Goal: Information Seeking & Learning: Find specific fact

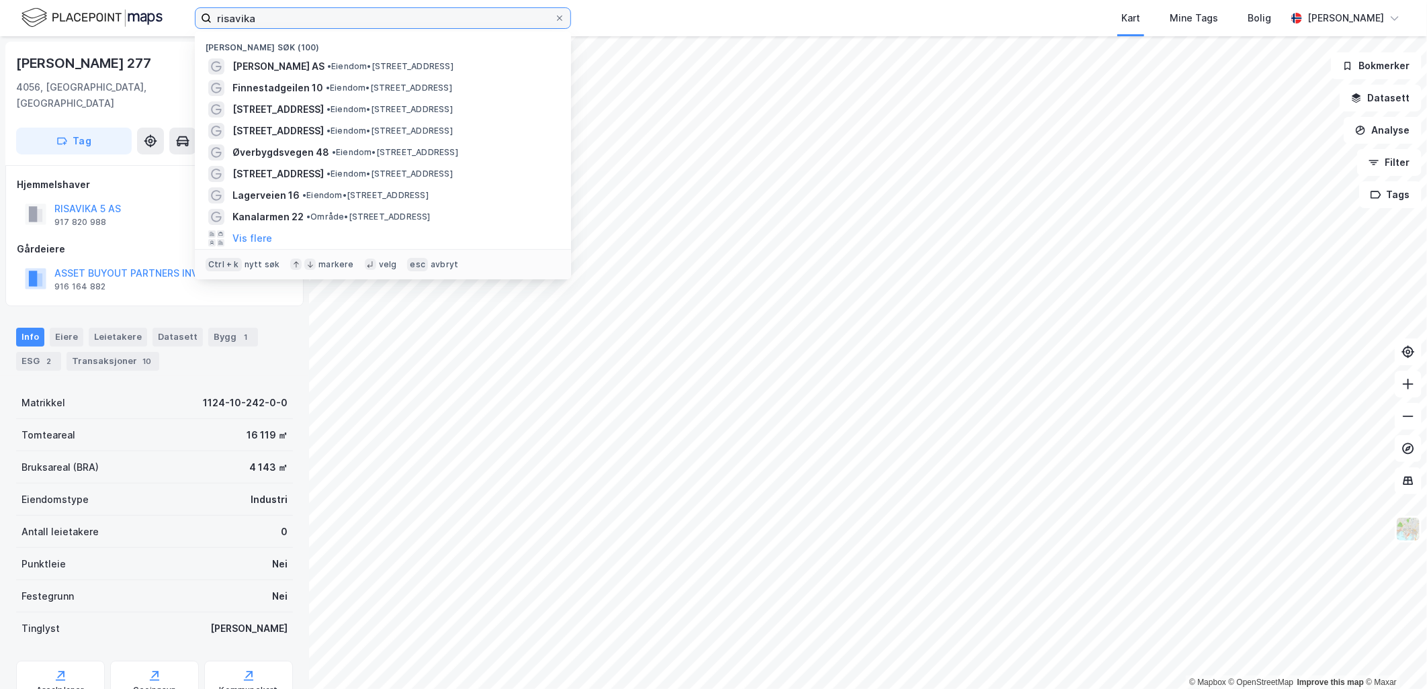
drag, startPoint x: 262, startPoint y: 18, endPoint x: 191, endPoint y: 10, distance: 71.0
click at [187, 13] on div "risavika Nylige søk (100) [PERSON_NAME] AS • Eiendom • [STREET_ADDRESS] Finnest…" at bounding box center [713, 18] width 1427 height 36
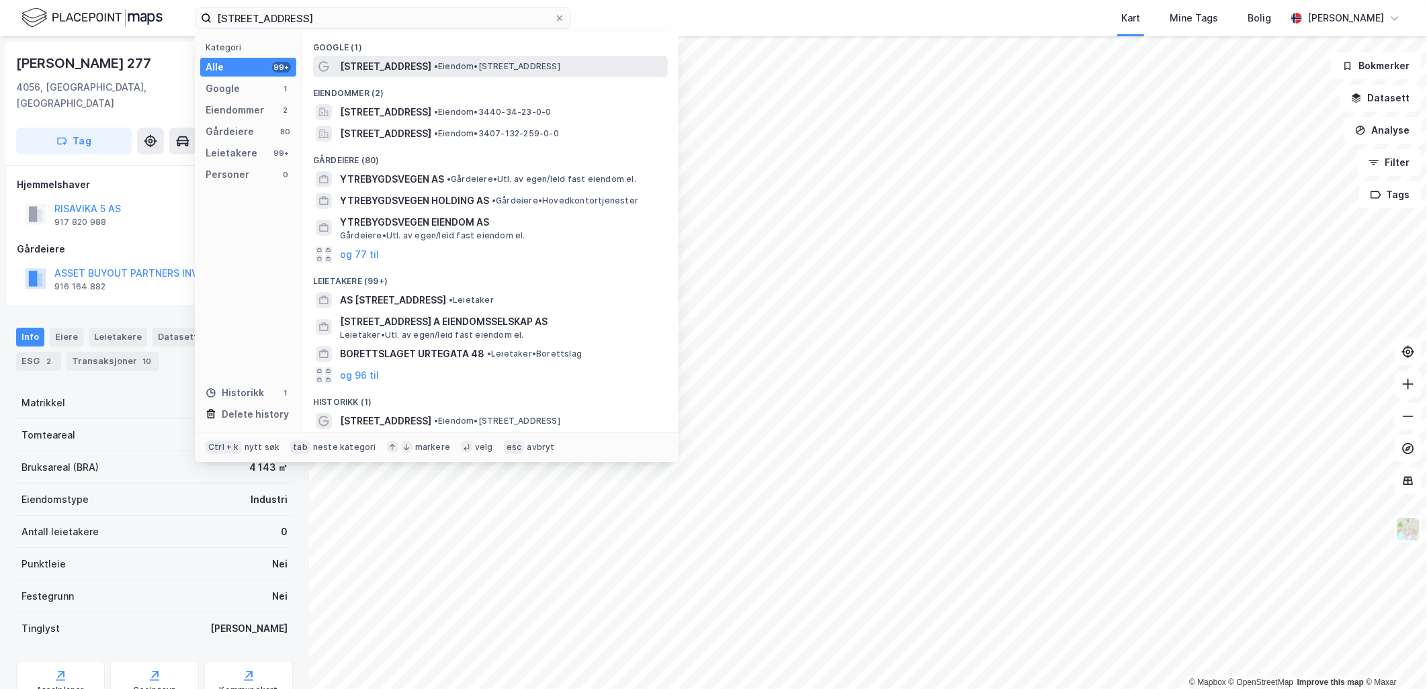
click at [368, 73] on span "[STREET_ADDRESS]" at bounding box center [385, 66] width 91 height 16
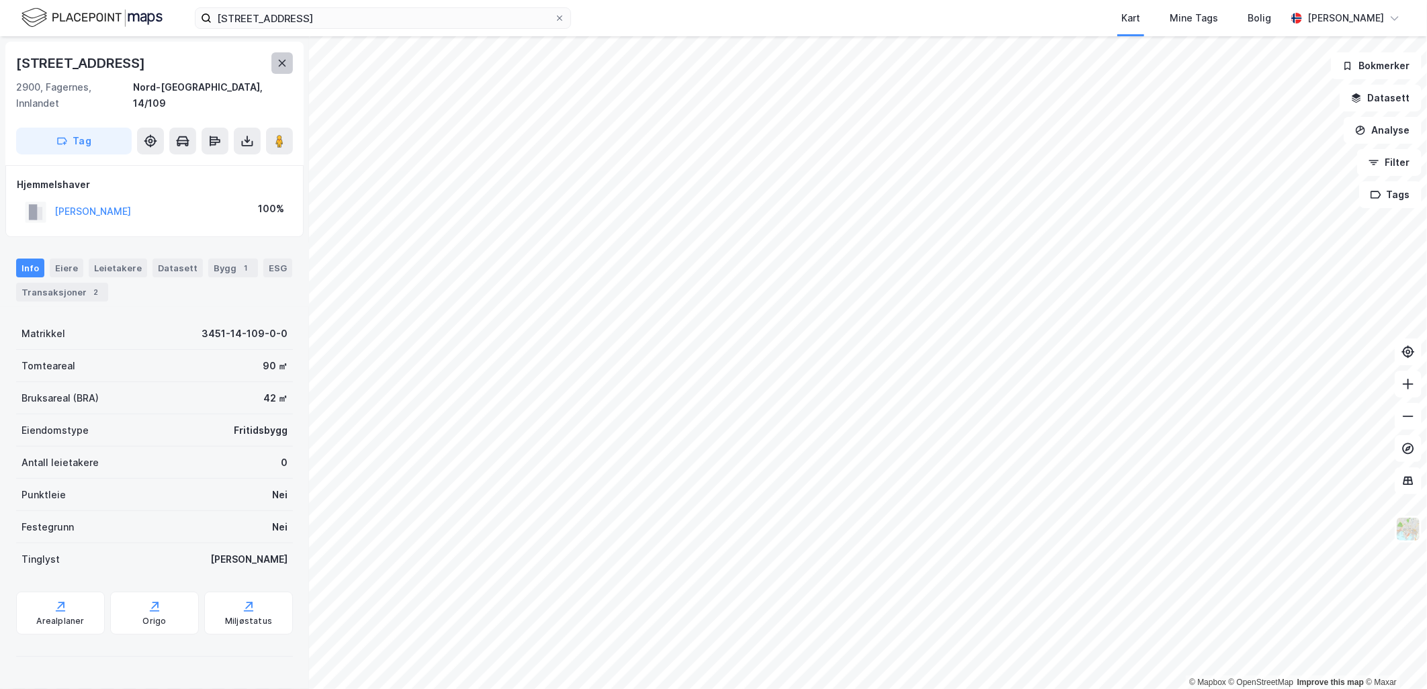
click at [281, 69] on button at bounding box center [281, 62] width 21 height 21
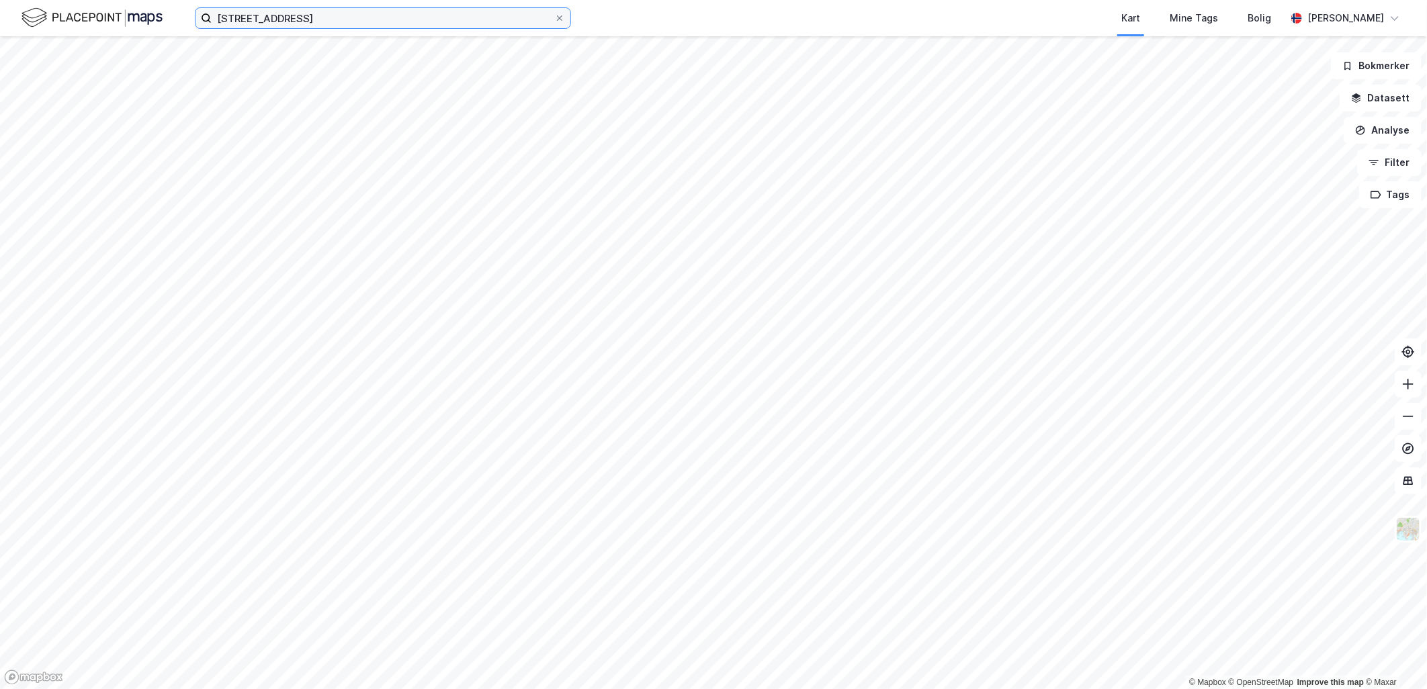
click at [337, 21] on input "[STREET_ADDRESS]" at bounding box center [383, 18] width 343 height 20
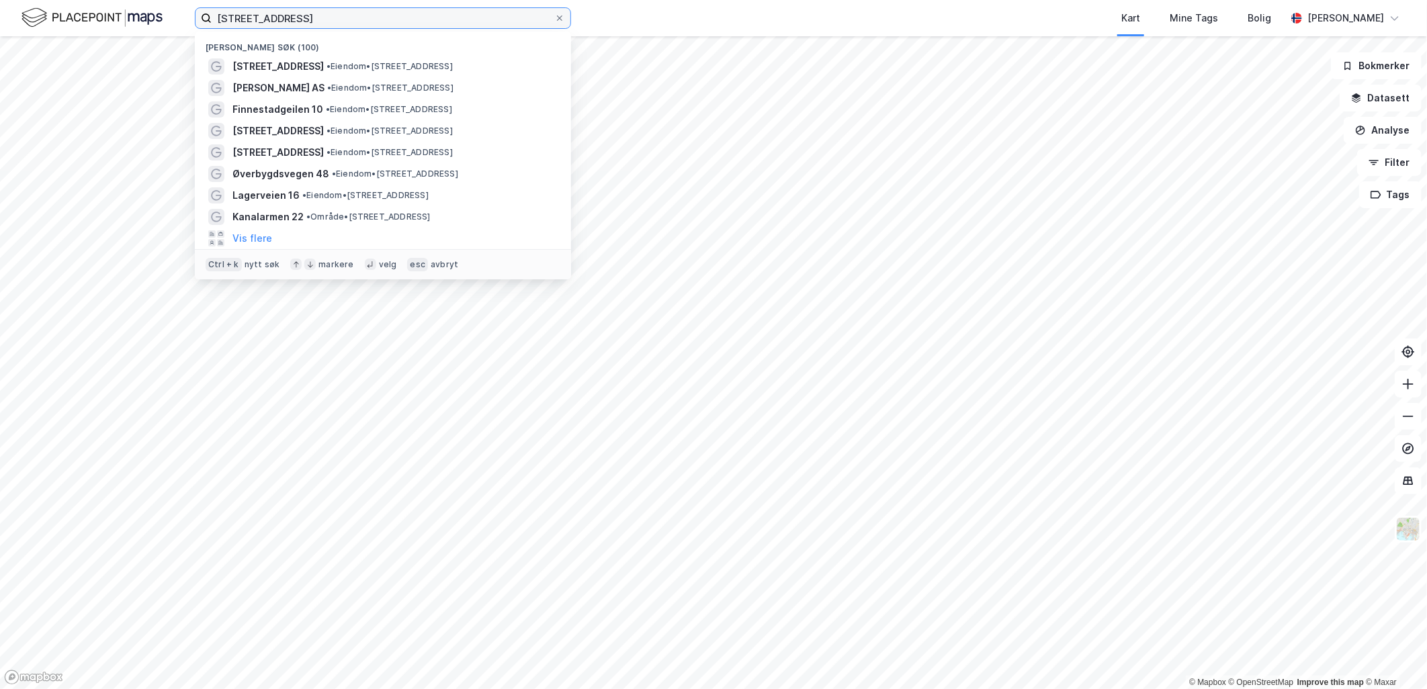
drag, startPoint x: 338, startPoint y: 21, endPoint x: 126, endPoint y: -30, distance: 217.6
click at [126, 0] on html "øvrebygdsvegen 48 Nylige søk (100) Øvrebygdsvegen 48 • Eiendom • [STREET_ADDRES…" at bounding box center [713, 344] width 1427 height 689
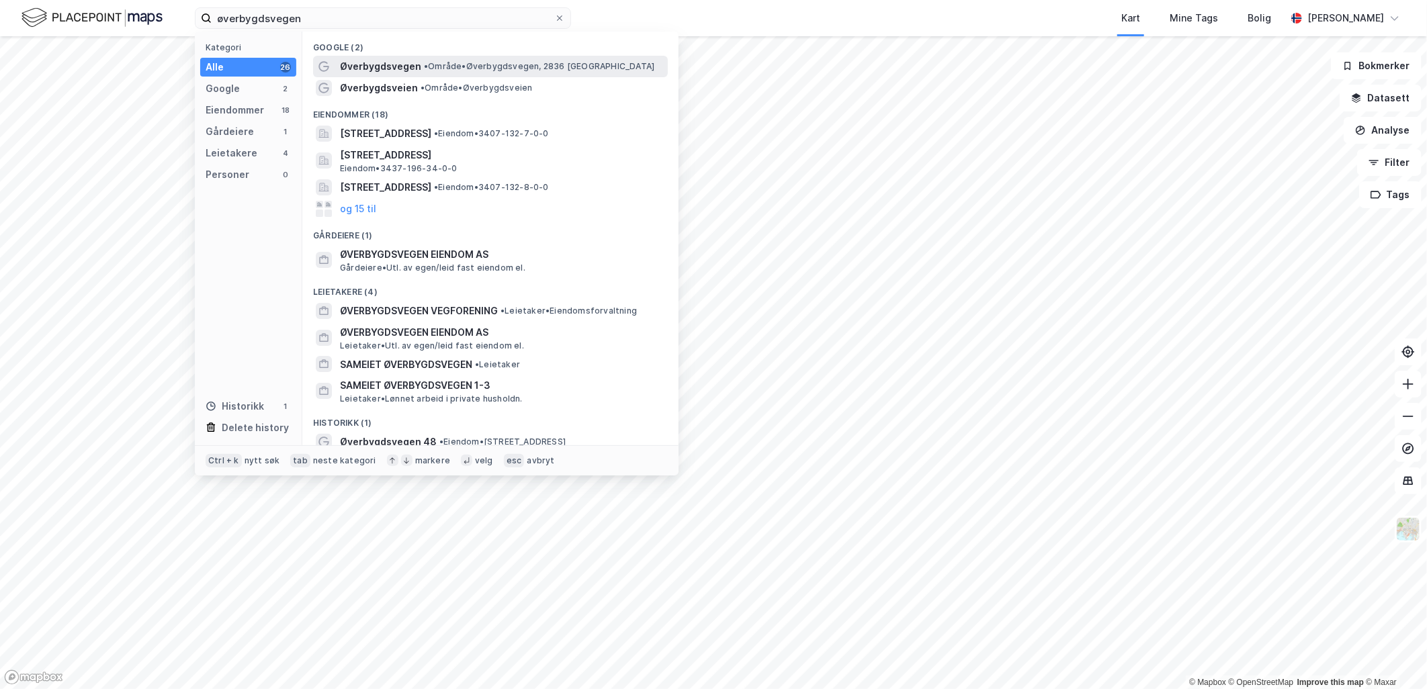
click at [373, 66] on span "Øverbygdsvegen" at bounding box center [380, 66] width 81 height 16
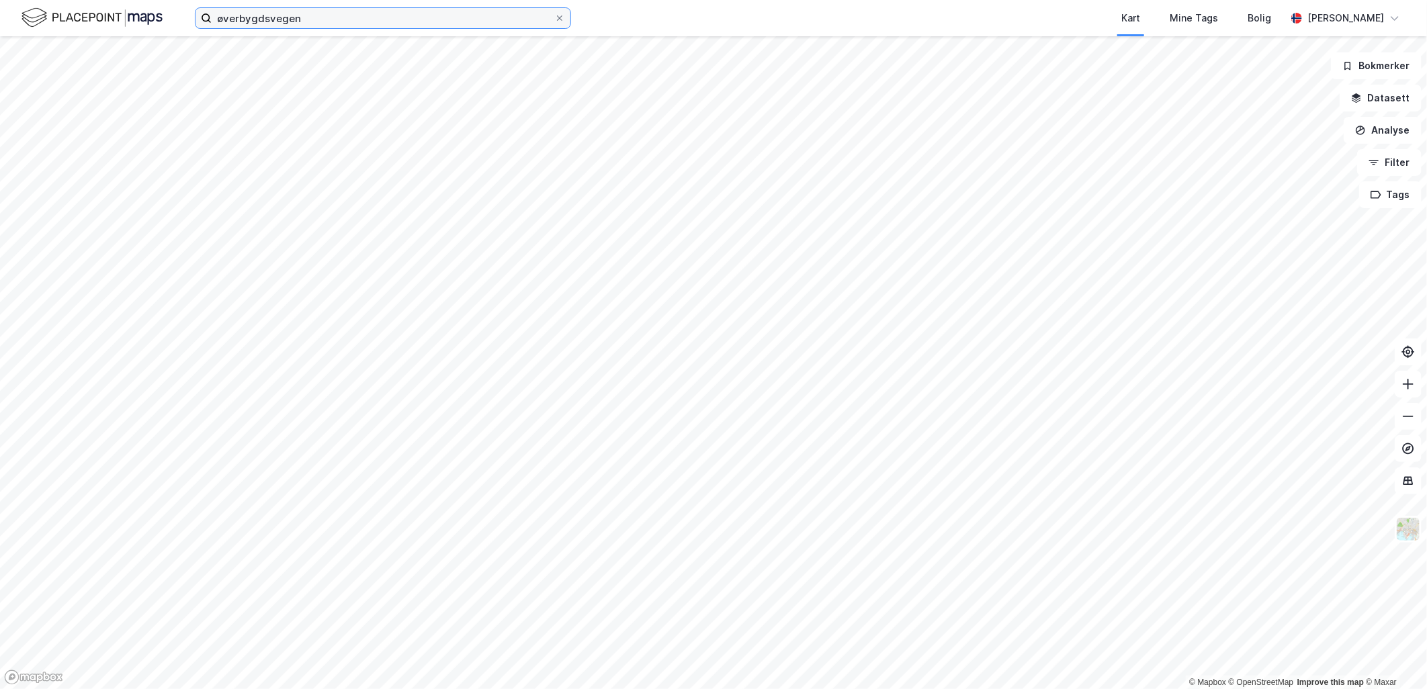
click at [314, 19] on input "øverbygdsvegen" at bounding box center [383, 18] width 343 height 20
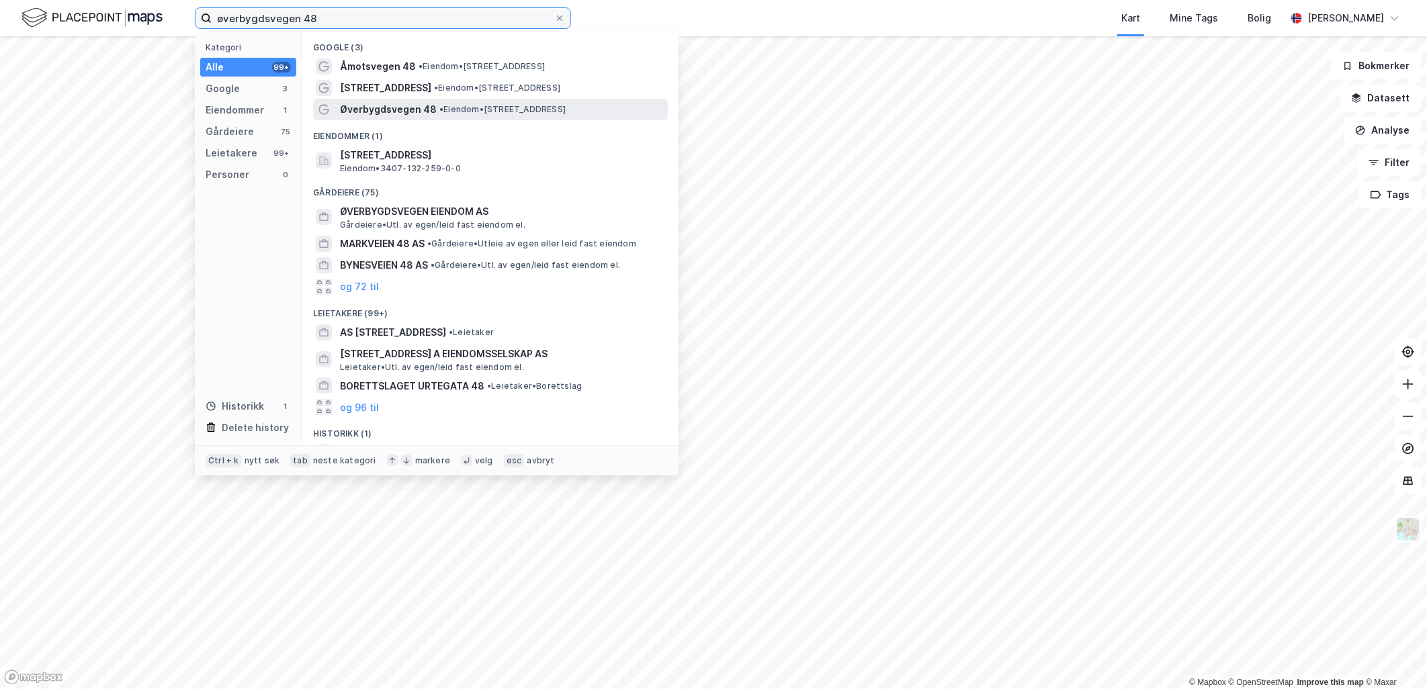
type input "øverbygdsvegen 48"
click at [405, 111] on span "Øverbygdsvegen 48" at bounding box center [388, 109] width 97 height 16
